Goal: Task Accomplishment & Management: Use online tool/utility

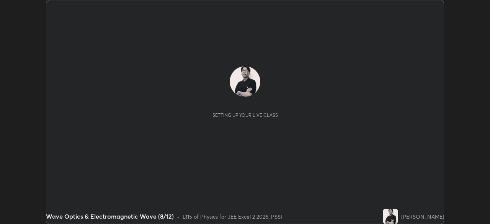
scroll to position [224, 490]
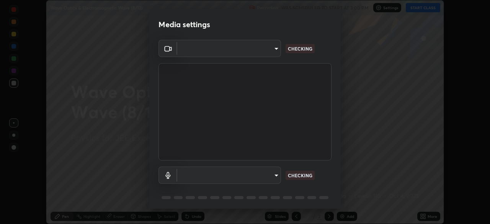
type input "119f56cd3221aa741ff86ef3c15b45e11b875c70691a8bbf6b5e475350e28a87"
click at [268, 177] on body "Erase all Wave Optics & Electromagnetic Wave (8/12) Recording WAS SCHEDULED TO …" at bounding box center [245, 112] width 490 height 224
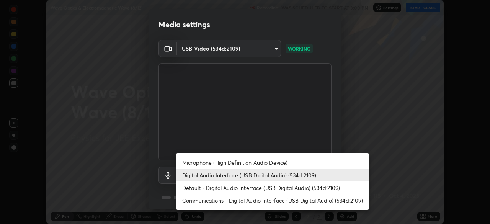
click at [264, 163] on li "Microphone (High Definition Audio Device)" at bounding box center [272, 162] width 193 height 13
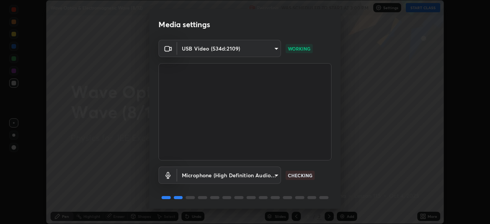
click at [261, 177] on body "Erase all Wave Optics & Electromagnetic Wave (8/12) Recording WAS SCHEDULED TO …" at bounding box center [245, 112] width 490 height 224
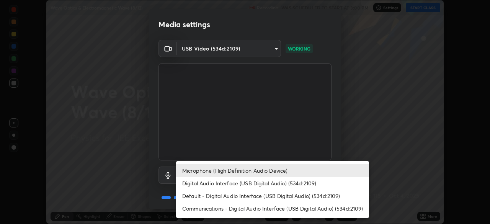
click at [250, 187] on li "Digital Audio Interface (USB Digital Audio) (534d:2109)" at bounding box center [272, 183] width 193 height 13
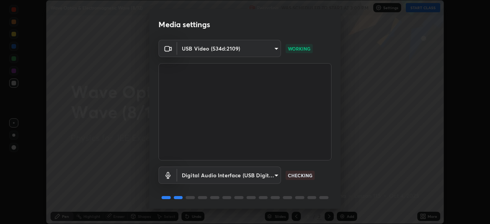
type input "c646bd0a84963ef75d7e75e16448b8f047285210e5b37cf02f81b0c24ed99837"
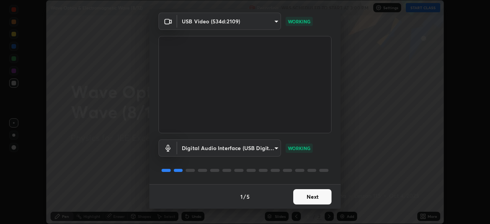
click at [313, 195] on button "Next" at bounding box center [312, 196] width 38 height 15
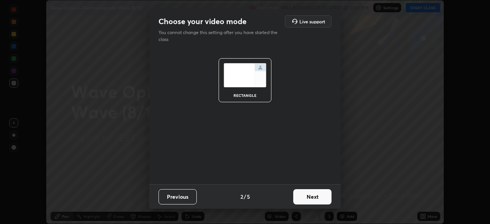
scroll to position [0, 0]
click at [313, 201] on button "Next" at bounding box center [312, 196] width 38 height 15
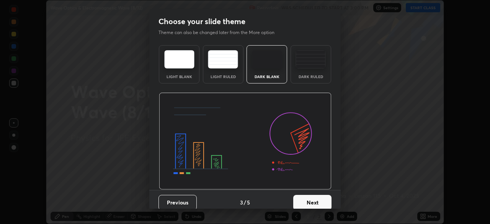
click at [315, 203] on button "Next" at bounding box center [312, 202] width 38 height 15
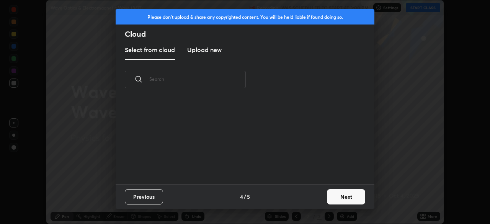
scroll to position [85, 246]
click at [344, 195] on button "Next" at bounding box center [346, 196] width 38 height 15
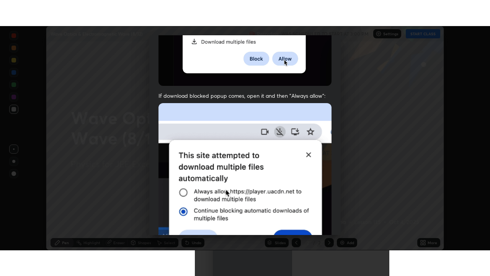
scroll to position [183, 0]
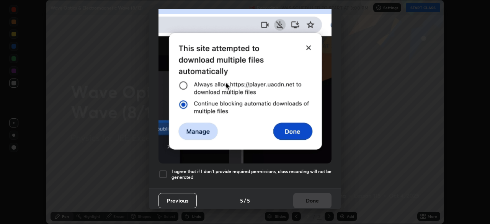
click at [163, 172] on div at bounding box center [162, 174] width 9 height 9
click at [314, 196] on button "Done" at bounding box center [312, 200] width 38 height 15
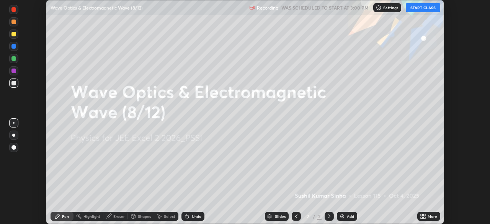
click at [428, 217] on div "More" at bounding box center [433, 216] width 10 height 4
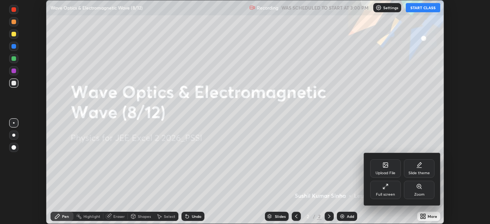
click at [385, 193] on div "Full screen" at bounding box center [385, 195] width 19 height 4
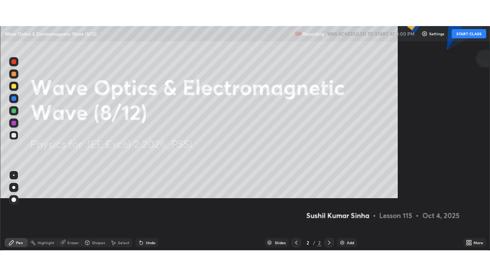
scroll to position [276, 490]
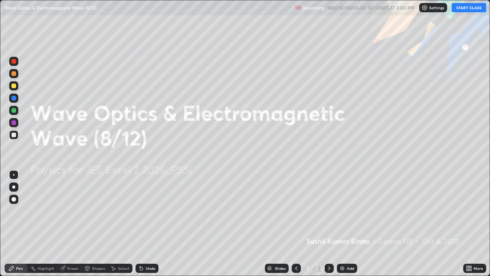
click at [13, 85] on div at bounding box center [13, 85] width 5 height 5
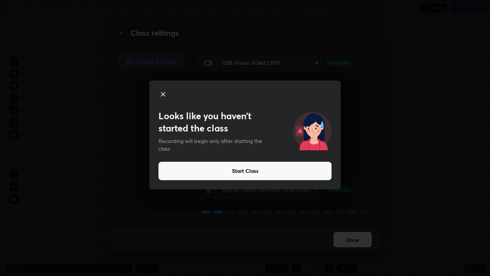
click at [204, 172] on button "Start Class" at bounding box center [244, 171] width 173 height 18
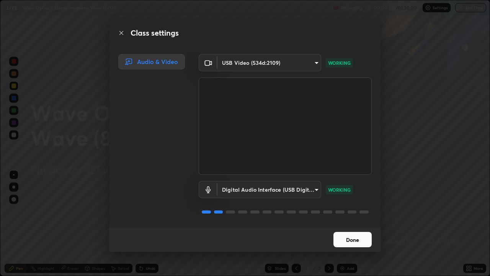
click at [361, 224] on button "Done" at bounding box center [352, 239] width 38 height 15
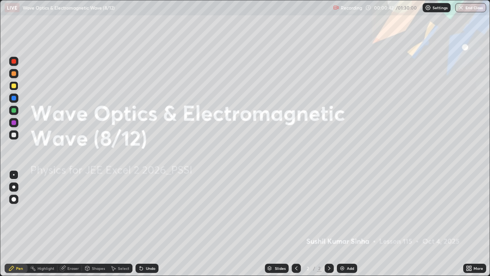
click at [341, 224] on img at bounding box center [342, 268] width 6 height 6
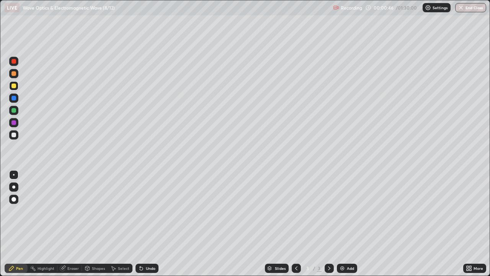
click at [14, 86] on div at bounding box center [13, 85] width 5 height 5
click at [15, 112] on div at bounding box center [13, 110] width 5 height 5
click at [152, 224] on div "Undo" at bounding box center [151, 268] width 10 height 4
click at [344, 224] on img at bounding box center [342, 268] width 6 height 6
click at [146, 224] on div "Undo" at bounding box center [151, 268] width 10 height 4
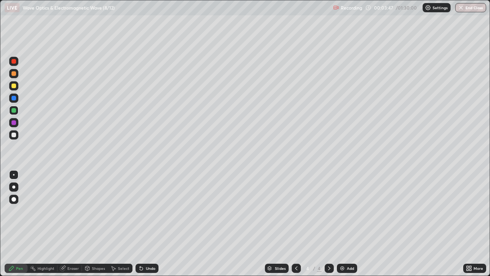
click at [144, 224] on div "Undo" at bounding box center [147, 267] width 23 height 9
click at [142, 224] on icon at bounding box center [141, 268] width 6 height 6
click at [151, 224] on div "Undo" at bounding box center [151, 268] width 10 height 4
click at [149, 224] on div "Undo" at bounding box center [151, 268] width 10 height 4
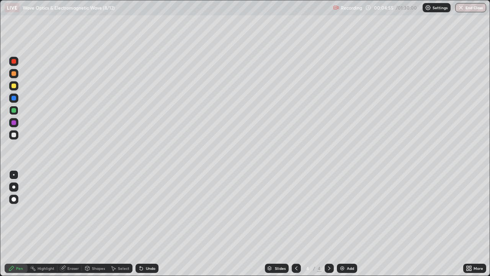
click at [150, 224] on div "Undo" at bounding box center [151, 268] width 10 height 4
click at [17, 125] on div at bounding box center [13, 122] width 9 height 9
click at [474, 224] on div "More" at bounding box center [479, 268] width 10 height 4
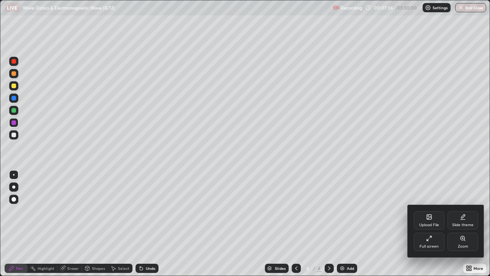
click at [435, 217] on div "Upload File" at bounding box center [429, 220] width 31 height 18
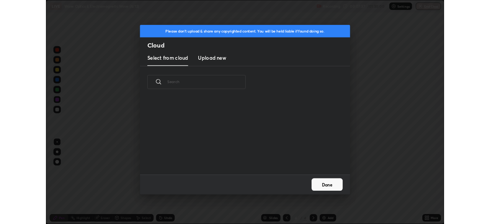
scroll to position [94, 246]
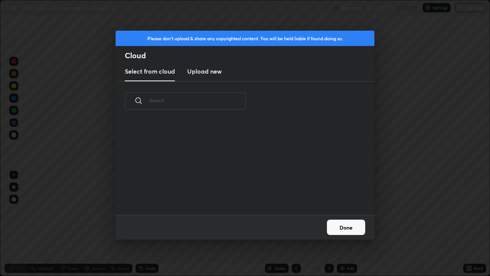
click at [216, 71] on h3 "Upload new" at bounding box center [204, 71] width 34 height 9
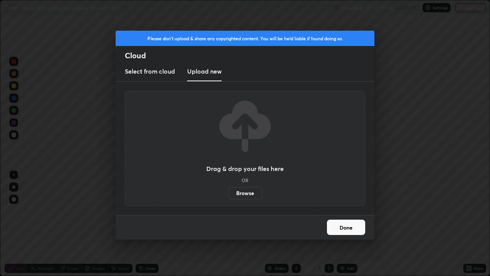
click at [249, 191] on label "Browse" at bounding box center [245, 193] width 34 height 12
click at [228, 191] on input "Browse" at bounding box center [228, 193] width 0 height 12
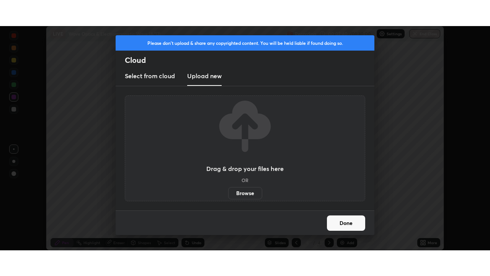
scroll to position [38059, 37792]
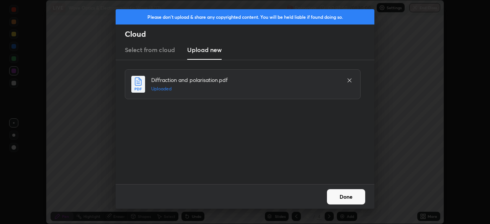
click at [350, 193] on button "Done" at bounding box center [346, 196] width 38 height 15
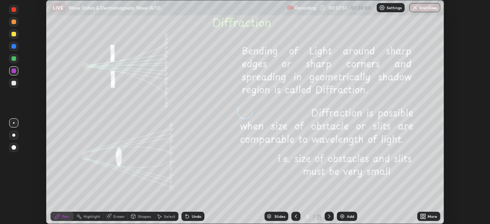
click at [428, 216] on div "More" at bounding box center [433, 216] width 10 height 4
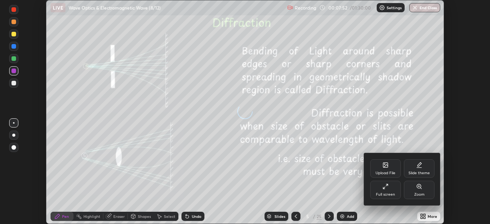
click at [388, 186] on icon at bounding box center [385, 186] width 6 height 6
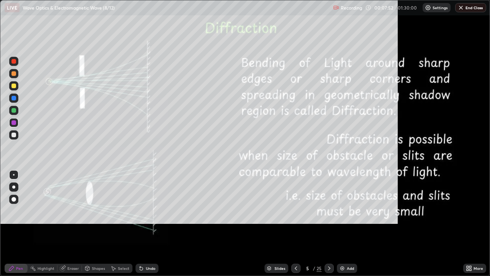
scroll to position [276, 490]
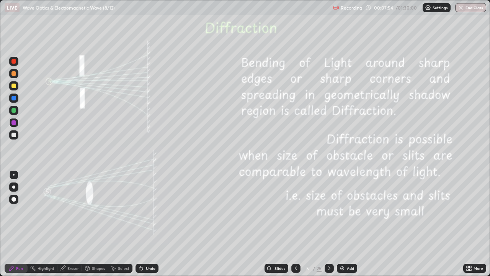
click at [328, 224] on icon at bounding box center [329, 268] width 6 height 6
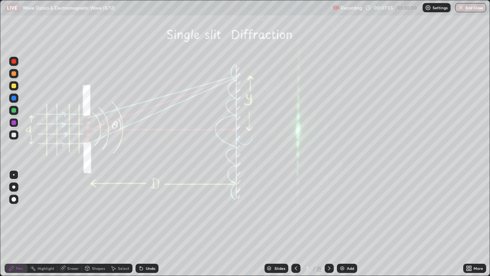
click at [330, 224] on icon at bounding box center [329, 268] width 6 height 6
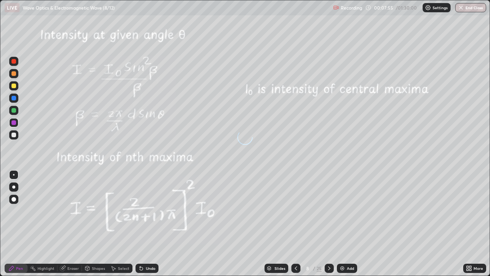
click at [330, 224] on icon at bounding box center [329, 268] width 6 height 6
click at [328, 224] on icon at bounding box center [329, 268] width 6 height 6
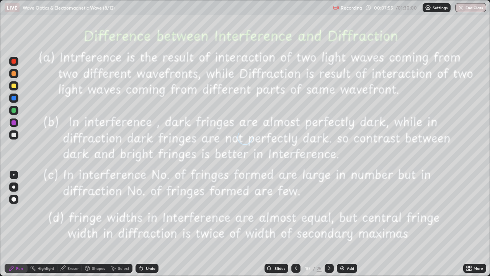
click at [328, 224] on icon at bounding box center [329, 268] width 6 height 6
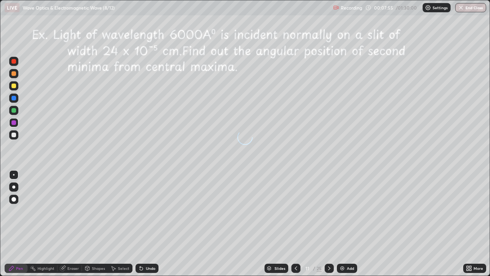
click at [328, 224] on icon at bounding box center [329, 268] width 6 height 6
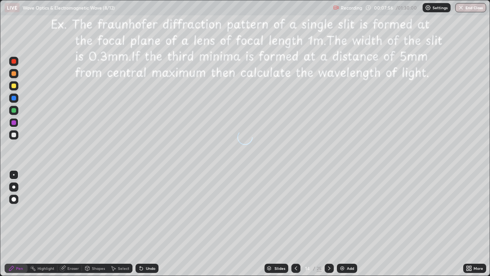
click at [328, 224] on icon at bounding box center [329, 268] width 6 height 6
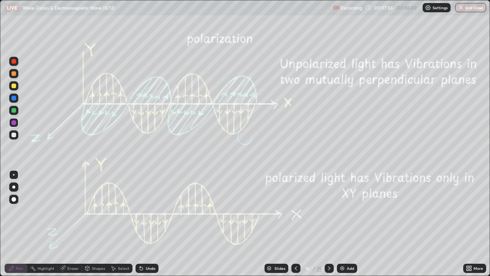
click at [328, 224] on icon at bounding box center [329, 268] width 6 height 6
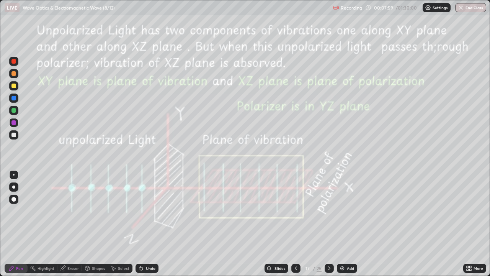
click at [296, 224] on icon at bounding box center [296, 268] width 6 height 6
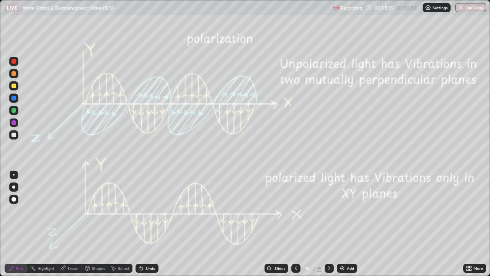
click at [16, 87] on div at bounding box center [13, 85] width 5 height 5
click at [15, 111] on div at bounding box center [13, 110] width 5 height 5
click at [151, 224] on div "Undo" at bounding box center [151, 268] width 10 height 4
click at [77, 224] on div "Eraser" at bounding box center [72, 268] width 11 height 4
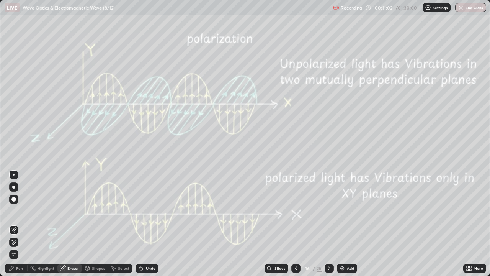
click at [21, 224] on div "Pen" at bounding box center [19, 268] width 7 height 4
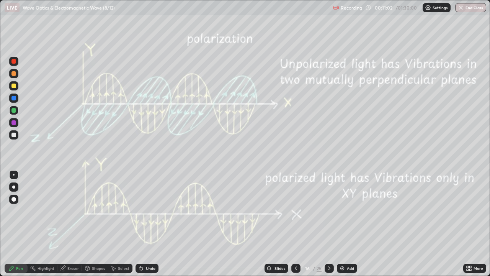
click at [15, 123] on div at bounding box center [13, 122] width 5 height 5
click at [16, 87] on div at bounding box center [13, 85] width 9 height 9
click at [17, 109] on div at bounding box center [13, 110] width 9 height 9
click at [328, 224] on icon at bounding box center [329, 268] width 6 height 6
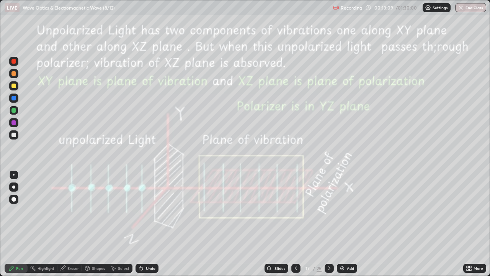
click at [14, 135] on div at bounding box center [13, 134] width 5 height 5
click at [13, 135] on div at bounding box center [13, 134] width 5 height 5
click at [14, 84] on div at bounding box center [13, 85] width 5 height 5
click at [328, 224] on icon at bounding box center [329, 268] width 6 height 6
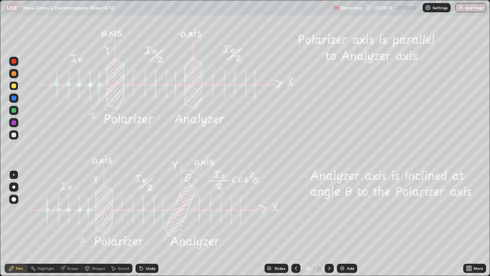
click at [15, 224] on div at bounding box center [14, 214] width 12 height 92
click at [295, 224] on icon at bounding box center [296, 268] width 6 height 6
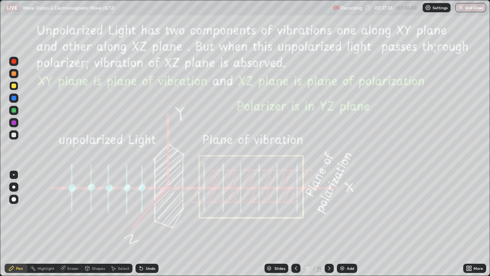
click at [328, 224] on icon at bounding box center [329, 268] width 6 height 6
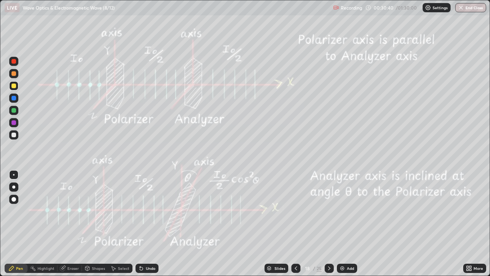
click at [140, 224] on icon at bounding box center [141, 268] width 3 height 3
click at [144, 224] on div "Undo" at bounding box center [147, 267] width 23 height 9
click at [146, 224] on div "Undo" at bounding box center [151, 268] width 10 height 4
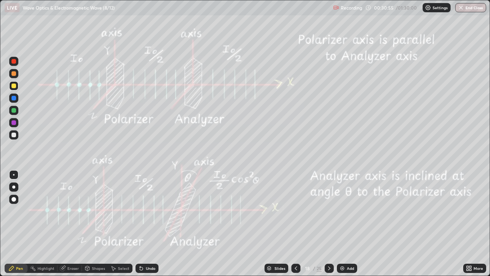
click at [146, 224] on div "Undo" at bounding box center [151, 268] width 10 height 4
click at [145, 224] on div "Undo" at bounding box center [147, 267] width 23 height 9
click at [328, 224] on icon at bounding box center [329, 268] width 6 height 6
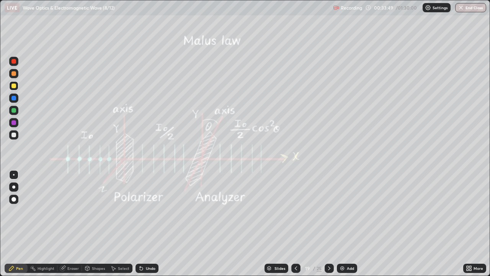
click at [294, 224] on icon at bounding box center [296, 268] width 6 height 6
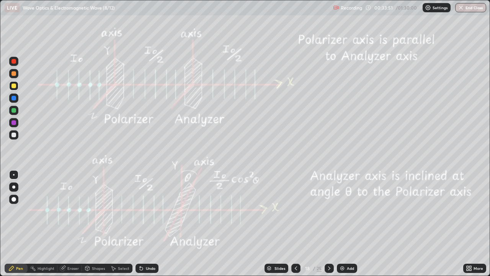
click at [329, 224] on icon at bounding box center [329, 268] width 6 height 6
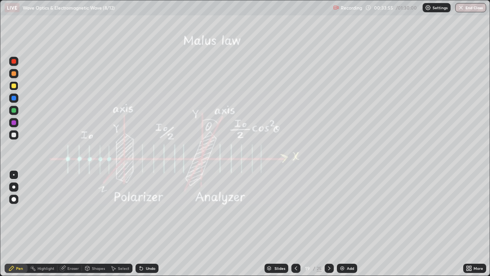
click at [294, 224] on icon at bounding box center [296, 268] width 6 height 6
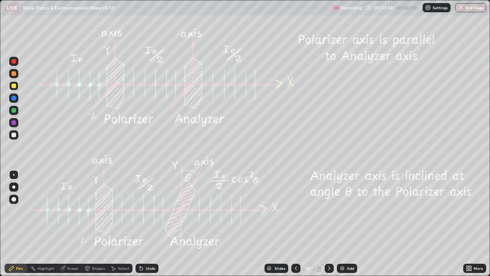
click at [328, 224] on icon at bounding box center [329, 268] width 6 height 6
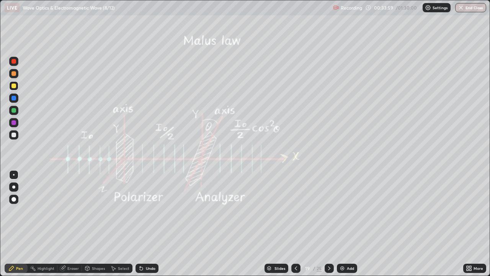
click at [295, 224] on icon at bounding box center [296, 268] width 6 height 6
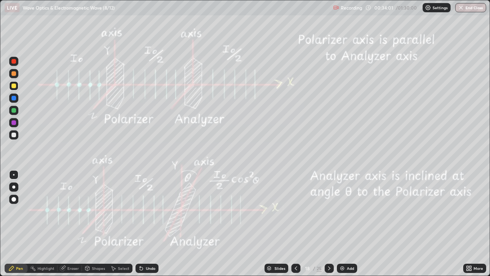
click at [328, 224] on icon at bounding box center [329, 268] width 6 height 6
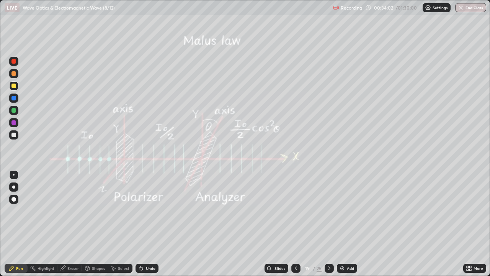
click at [329, 224] on icon at bounding box center [329, 268] width 6 height 6
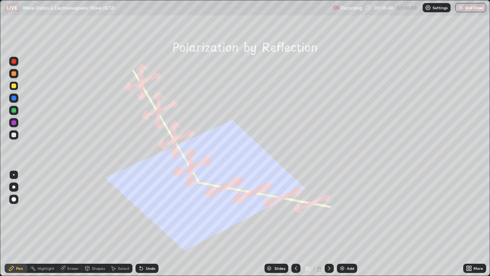
click at [152, 224] on div "Undo" at bounding box center [147, 267] width 23 height 9
click at [154, 224] on div "Undo" at bounding box center [147, 267] width 23 height 9
click at [152, 224] on div "Undo" at bounding box center [147, 267] width 23 height 9
click at [150, 224] on div "Undo" at bounding box center [151, 268] width 10 height 4
click at [148, 224] on div "Undo" at bounding box center [151, 268] width 10 height 4
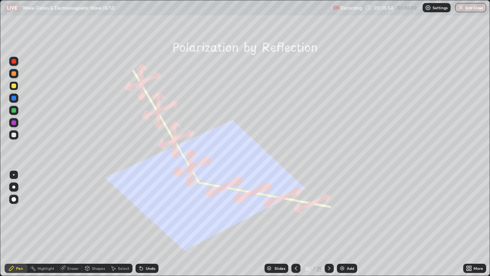
click at [149, 224] on div "Undo" at bounding box center [151, 268] width 10 height 4
click at [328, 224] on icon at bounding box center [329, 268] width 6 height 6
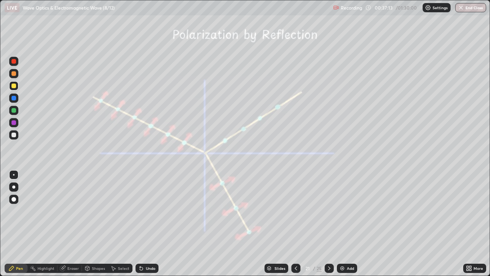
click at [15, 109] on div at bounding box center [13, 110] width 5 height 5
click at [151, 224] on div "Undo" at bounding box center [151, 268] width 10 height 4
click at [149, 224] on div "Undo" at bounding box center [151, 268] width 10 height 4
click at [151, 224] on div "Undo" at bounding box center [151, 268] width 10 height 4
click at [13, 123] on div at bounding box center [13, 122] width 5 height 5
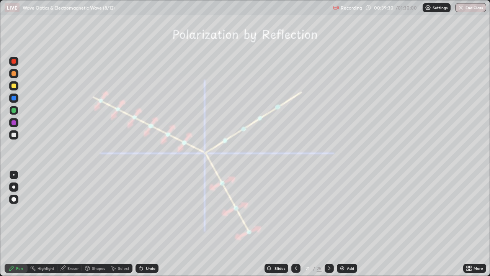
click at [13, 123] on div at bounding box center [13, 122] width 5 height 5
click at [14, 87] on div at bounding box center [13, 85] width 5 height 5
click at [15, 121] on div at bounding box center [13, 122] width 5 height 5
click at [16, 134] on div at bounding box center [13, 134] width 9 height 9
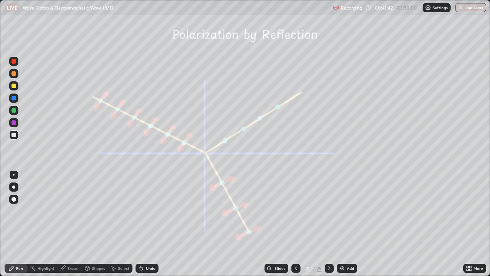
click at [99, 224] on div "Shapes" at bounding box center [98, 268] width 13 height 4
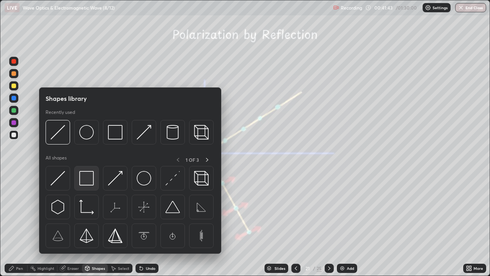
click at [89, 178] on img at bounding box center [86, 178] width 15 height 15
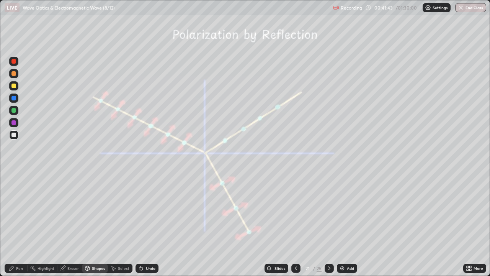
click at [14, 121] on div at bounding box center [13, 122] width 5 height 5
click at [24, 224] on div "Pen" at bounding box center [16, 267] width 23 height 9
click at [13, 98] on div at bounding box center [13, 98] width 5 height 5
click at [14, 99] on div at bounding box center [13, 98] width 5 height 5
click at [151, 224] on div "Undo" at bounding box center [151, 268] width 10 height 4
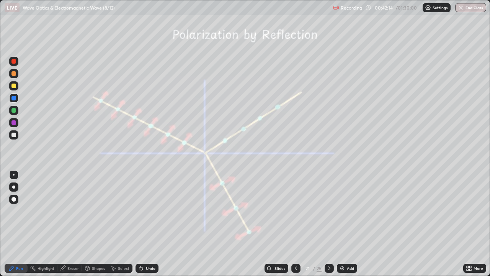
click at [14, 135] on div at bounding box center [13, 134] width 5 height 5
click at [13, 110] on div at bounding box center [13, 110] width 5 height 5
click at [14, 134] on div at bounding box center [13, 134] width 5 height 5
click at [328, 224] on icon at bounding box center [329, 268] width 6 height 6
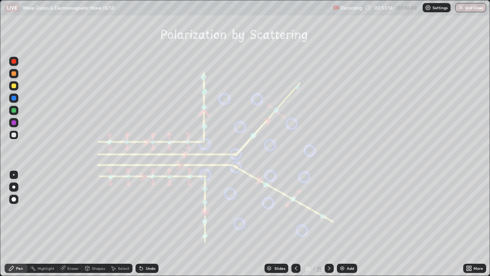
click at [94, 224] on div "Shapes" at bounding box center [98, 268] width 13 height 4
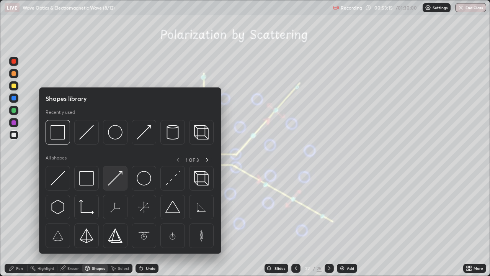
click at [116, 176] on img at bounding box center [115, 178] width 15 height 15
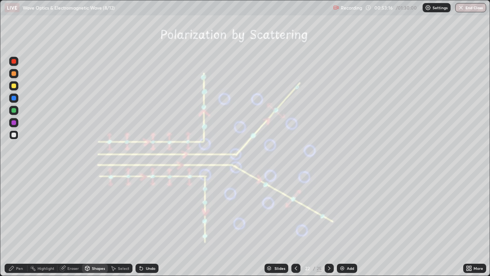
click at [15, 87] on div at bounding box center [13, 85] width 5 height 5
click at [19, 224] on div "Pen" at bounding box center [19, 268] width 7 height 4
click at [13, 198] on div at bounding box center [13, 199] width 5 height 5
click at [147, 224] on div "Undo" at bounding box center [151, 268] width 10 height 4
click at [97, 224] on div "Shapes" at bounding box center [98, 268] width 13 height 4
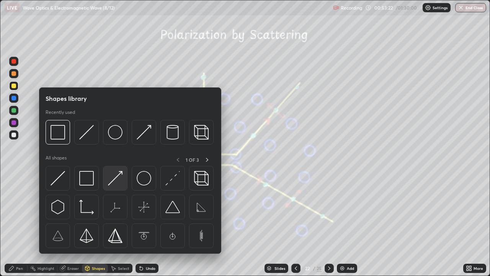
click at [116, 178] on img at bounding box center [115, 178] width 15 height 15
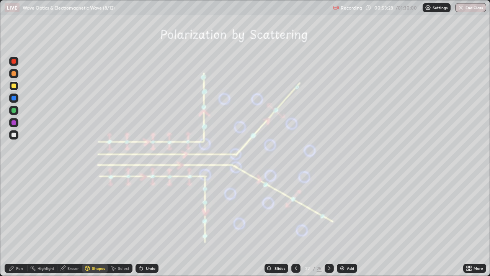
click at [20, 224] on div "Pen" at bounding box center [19, 268] width 7 height 4
click at [14, 62] on div at bounding box center [13, 61] width 5 height 5
click at [149, 224] on div "Undo" at bounding box center [151, 268] width 10 height 4
click at [14, 175] on div at bounding box center [14, 175] width 2 height 2
click at [13, 110] on div at bounding box center [13, 110] width 5 height 5
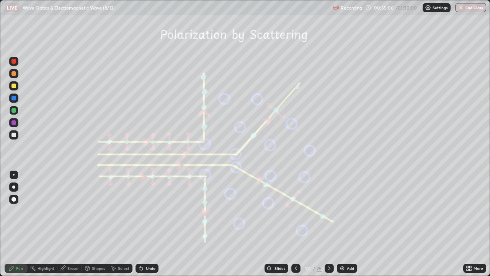
click at [13, 85] on div at bounding box center [13, 85] width 5 height 5
click at [327, 224] on icon at bounding box center [329, 268] width 6 height 6
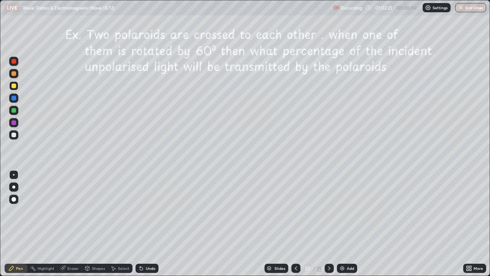
click at [17, 137] on div at bounding box center [13, 134] width 9 height 9
click at [16, 135] on div at bounding box center [13, 134] width 9 height 9
click at [149, 224] on div "Undo" at bounding box center [151, 268] width 10 height 4
click at [146, 224] on div "Undo" at bounding box center [151, 268] width 10 height 4
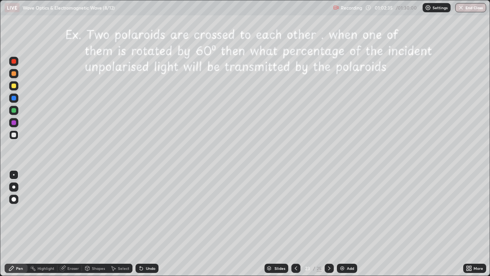
click at [146, 224] on div "Undo" at bounding box center [151, 268] width 10 height 4
click at [144, 224] on div "Undo" at bounding box center [147, 267] width 23 height 9
click at [143, 224] on icon at bounding box center [141, 268] width 6 height 6
click at [13, 134] on div at bounding box center [13, 134] width 5 height 5
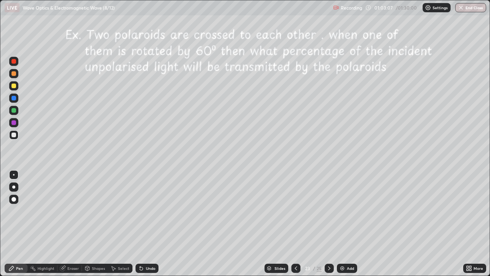
click at [15, 111] on div at bounding box center [13, 110] width 5 height 5
click at [143, 224] on div "Undo" at bounding box center [147, 267] width 23 height 9
click at [144, 224] on div "Undo" at bounding box center [147, 267] width 23 height 9
click at [13, 123] on div at bounding box center [13, 122] width 5 height 5
click at [328, 224] on icon at bounding box center [329, 268] width 6 height 6
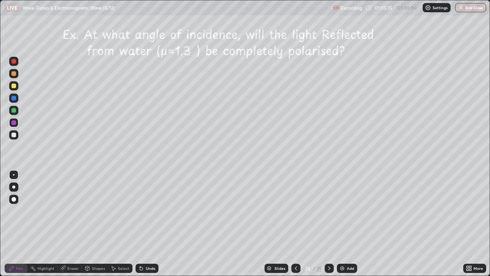
click at [328, 224] on icon at bounding box center [329, 268] width 6 height 6
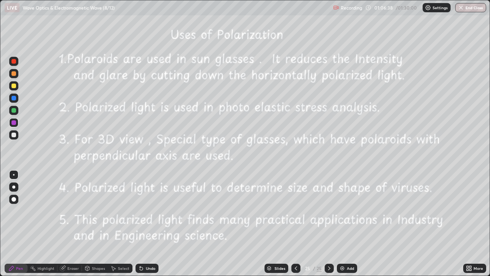
click at [470, 9] on button "End Class" at bounding box center [470, 7] width 31 height 9
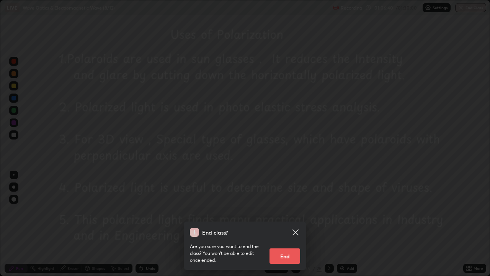
click at [290, 224] on button "End" at bounding box center [285, 255] width 31 height 15
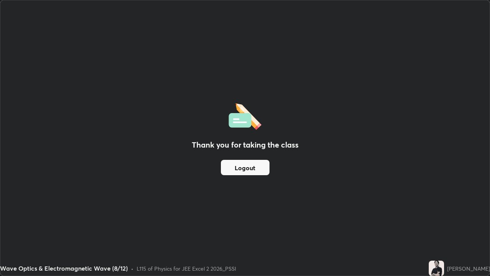
click at [260, 165] on button "Logout" at bounding box center [245, 167] width 49 height 15
click at [260, 164] on button "Logout" at bounding box center [245, 167] width 49 height 15
